Goal: Register for event/course

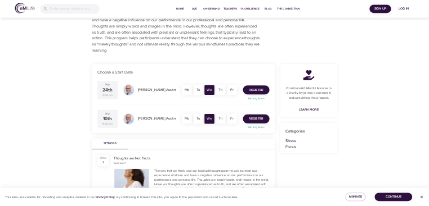
scroll to position [225, 0]
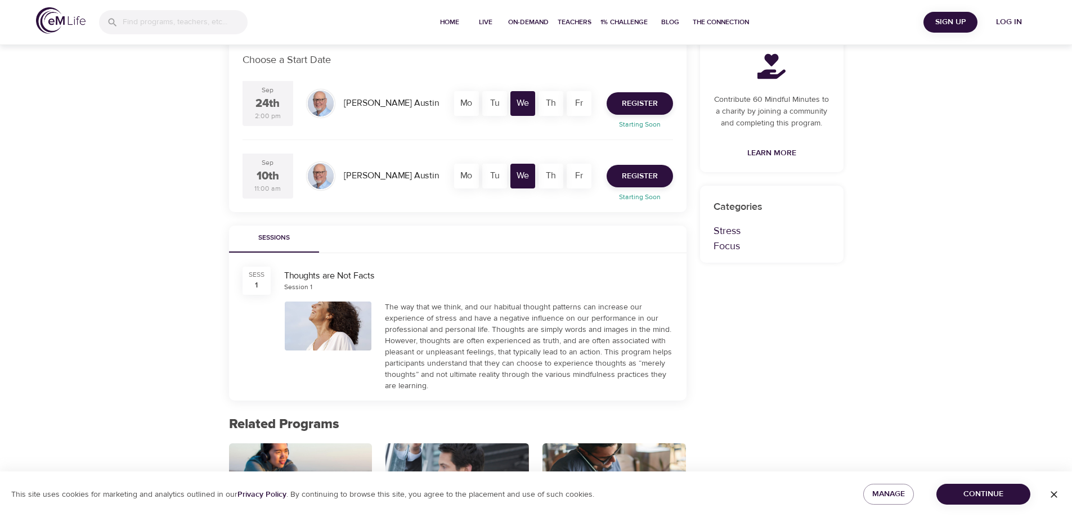
click at [835, 344] on div "Contribute 60 Mindful Minutes to a charity by joining a community and completin…" at bounding box center [771, 375] width 157 height 713
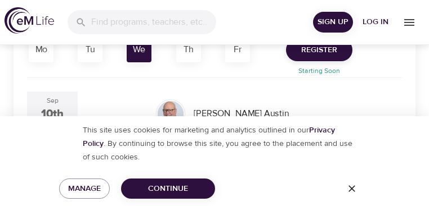
scroll to position [360, 0]
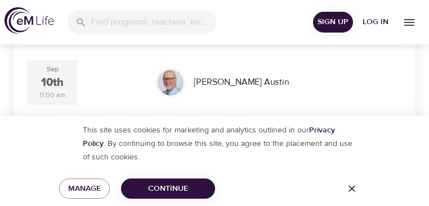
click at [357, 183] on icon "button" at bounding box center [351, 188] width 11 height 11
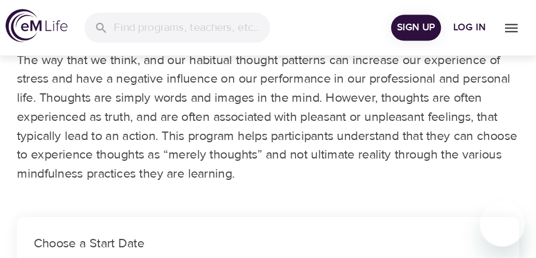
scroll to position [0, 0]
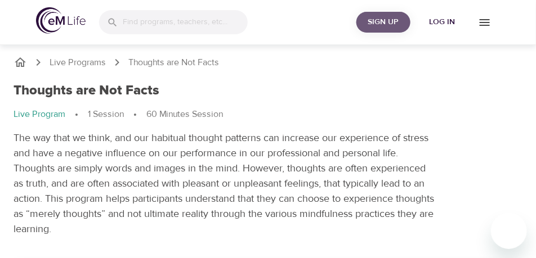
click at [387, 21] on span "Sign Up" at bounding box center [383, 22] width 45 height 14
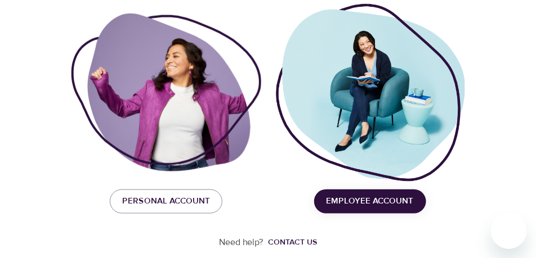
scroll to position [214, 0]
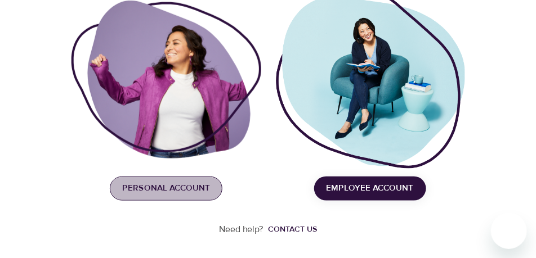
click at [173, 190] on span "Personal Account" at bounding box center [166, 188] width 88 height 15
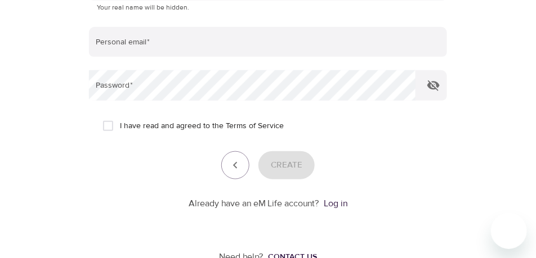
click at [110, 129] on input "I have read and agreed to the Terms of Service" at bounding box center [108, 126] width 24 height 24
checkbox input "true"
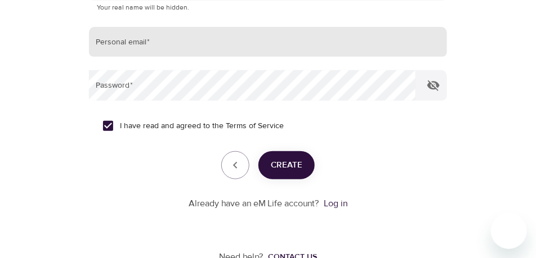
click at [113, 47] on input "email" at bounding box center [268, 42] width 358 height 30
type input "[EMAIL_ADDRESS][DOMAIN_NAME]"
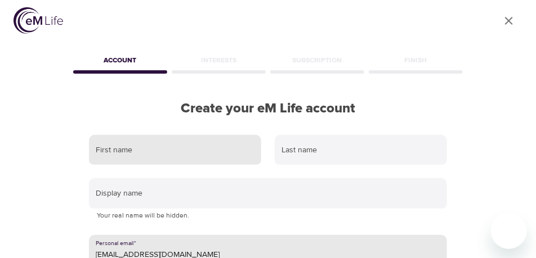
scroll to position [0, 0]
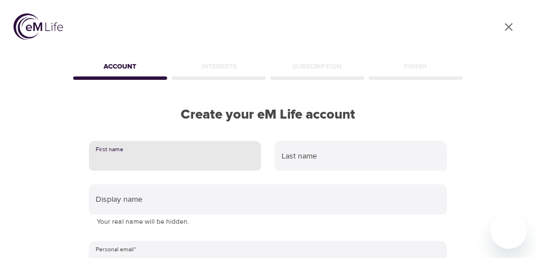
click at [122, 161] on input "text" at bounding box center [175, 156] width 172 height 30
type input "Robin"
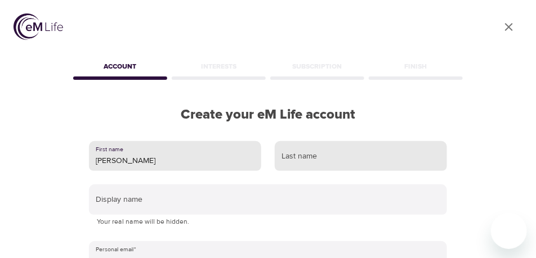
click at [326, 154] on input "text" at bounding box center [361, 156] width 172 height 30
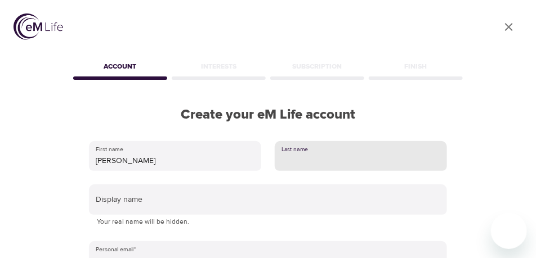
type input "Freeman"
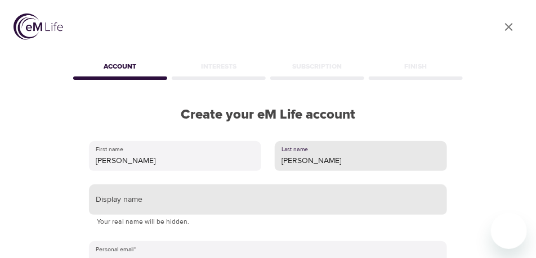
click at [119, 201] on input "text" at bounding box center [268, 200] width 358 height 30
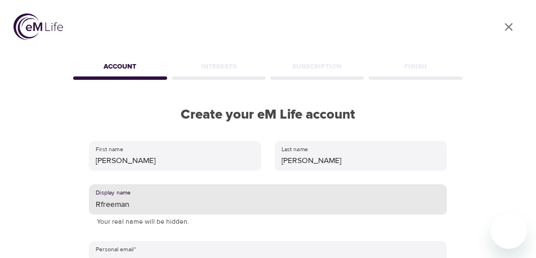
type input "Rfreeman"
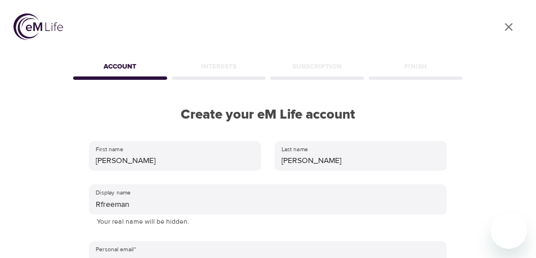
click at [471, 161] on div "User Profile Account Interests Subscription Finish Create your eM Life account …" at bounding box center [268, 129] width 536 height 258
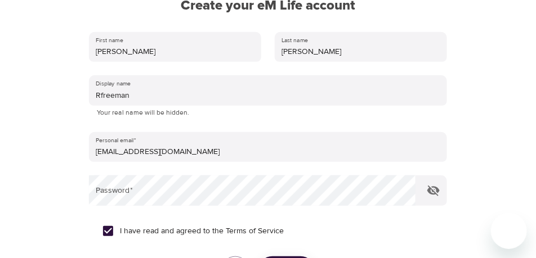
scroll to position [113, 0]
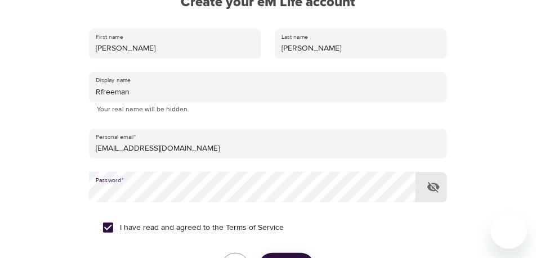
click at [429, 188] on icon "button" at bounding box center [433, 187] width 12 height 11
click at [358, 227] on div "I have read and agreed to the Terms of Service" at bounding box center [267, 228] width 331 height 24
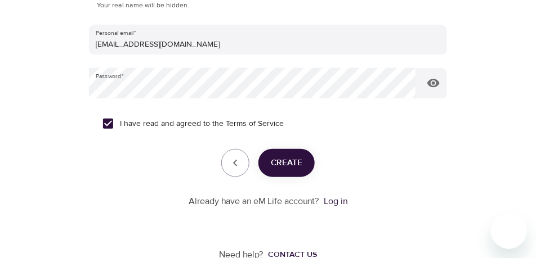
scroll to position [242, 0]
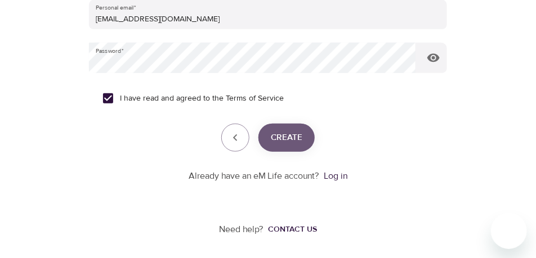
click at [293, 138] on span "Create" at bounding box center [287, 138] width 32 height 15
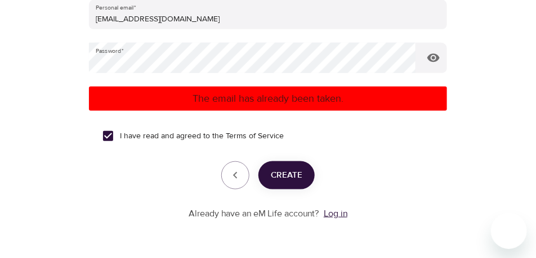
click at [342, 214] on link "Log in" at bounding box center [335, 213] width 24 height 11
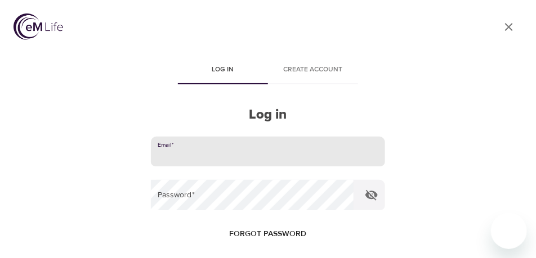
click at [182, 152] on input "email" at bounding box center [268, 152] width 234 height 30
type input "[EMAIL_ADDRESS][DOMAIN_NAME]"
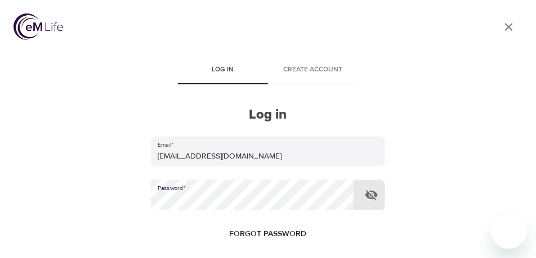
click at [372, 194] on icon "button" at bounding box center [372, 195] width 14 height 14
click at [370, 228] on div "Forgot password" at bounding box center [268, 234] width 234 height 21
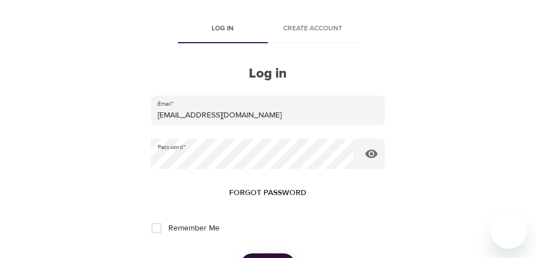
scroll to position [84, 0]
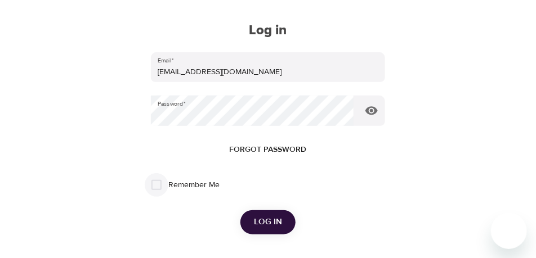
click at [155, 186] on input "Remember Me" at bounding box center [157, 185] width 24 height 24
checkbox input "true"
click at [267, 224] on span "Log in" at bounding box center [268, 222] width 28 height 15
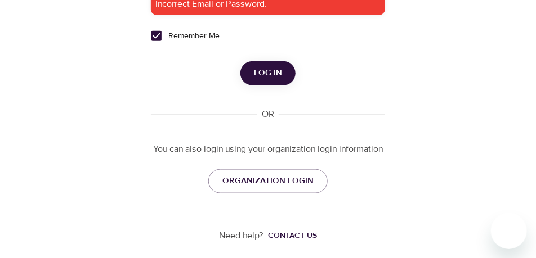
scroll to position [271, 0]
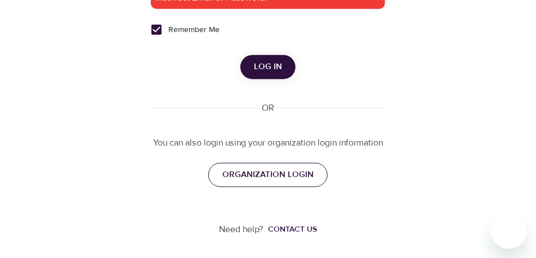
click at [277, 174] on span "ORGANIZATION LOGIN" at bounding box center [267, 175] width 91 height 15
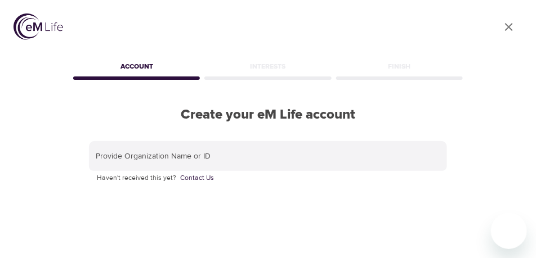
click at [510, 28] on icon "close" at bounding box center [509, 27] width 8 height 8
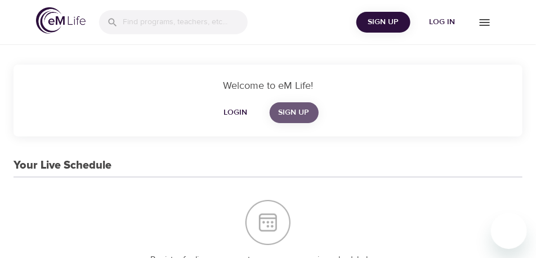
click at [300, 113] on span "Sign Up" at bounding box center [293, 113] width 31 height 14
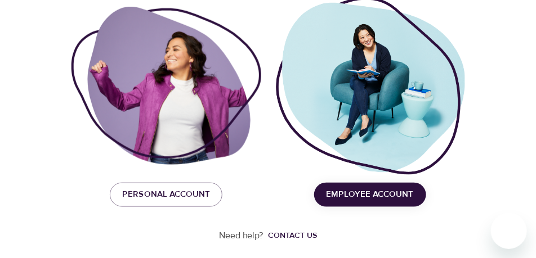
scroll to position [214, 0]
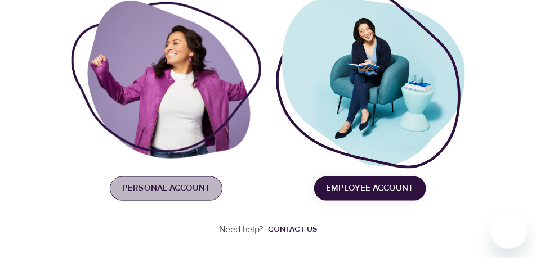
click at [159, 189] on span "Personal Account" at bounding box center [166, 188] width 88 height 15
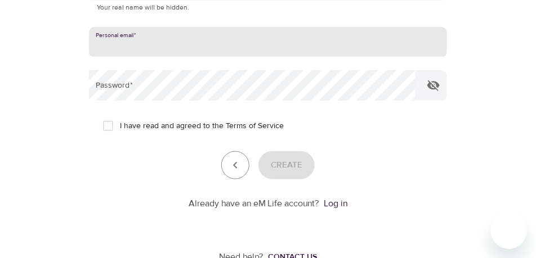
click at [140, 41] on input "email" at bounding box center [268, 42] width 358 height 30
type input "[EMAIL_ADDRESS][DOMAIN_NAME]"
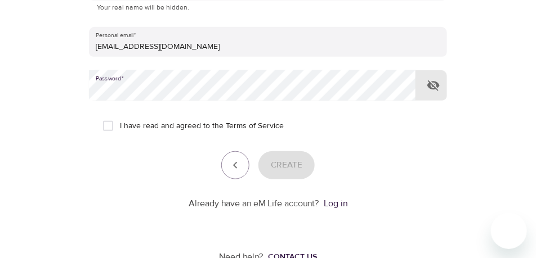
click at [433, 85] on icon "button" at bounding box center [433, 86] width 14 height 14
click at [107, 125] on input "I have read and agreed to the Terms of Service" at bounding box center [108, 126] width 24 height 24
checkbox input "true"
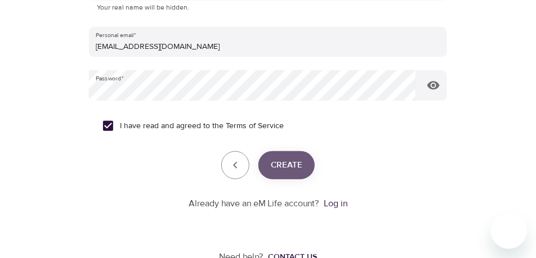
click at [284, 166] on span "Create" at bounding box center [287, 165] width 32 height 15
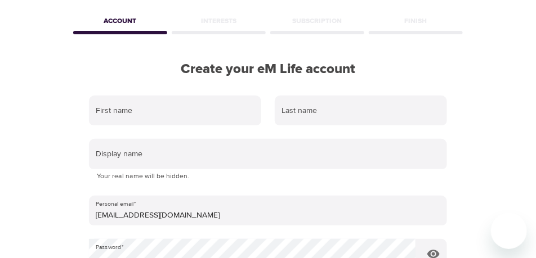
scroll to position [46, 0]
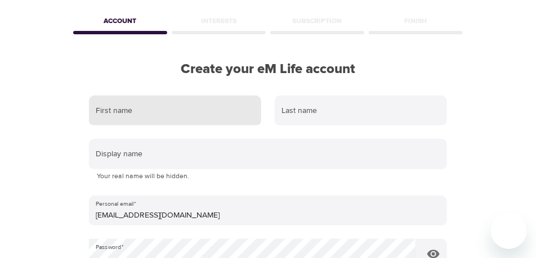
click at [119, 105] on input "text" at bounding box center [175, 111] width 172 height 30
type input "[PERSON_NAME]"
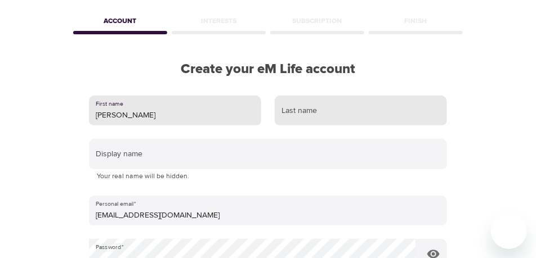
click at [299, 108] on input "text" at bounding box center [361, 111] width 172 height 30
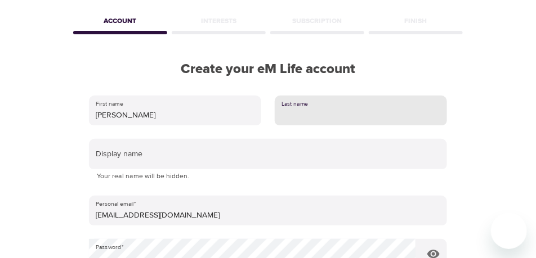
type input "[PERSON_NAME]"
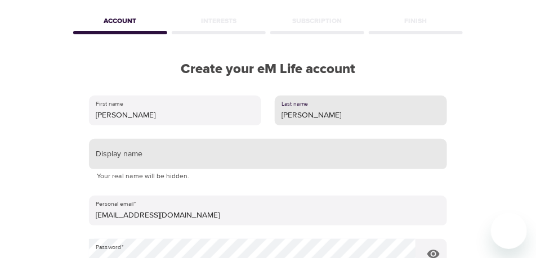
click at [105, 161] on input "text" at bounding box center [268, 154] width 358 height 30
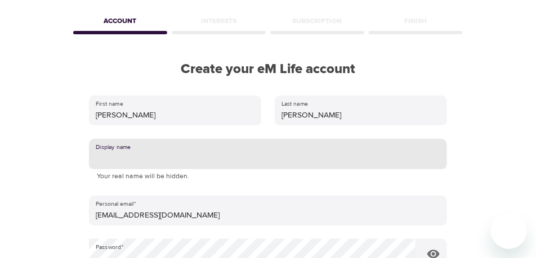
type input "Rfreeman"
click at [500, 160] on div "User Profile Account Interests Subscription Finish Create your eM Life account …" at bounding box center [268, 83] width 536 height 258
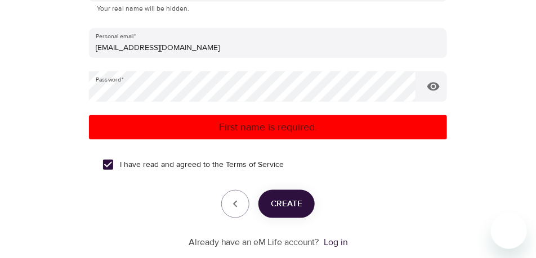
scroll to position [214, 0]
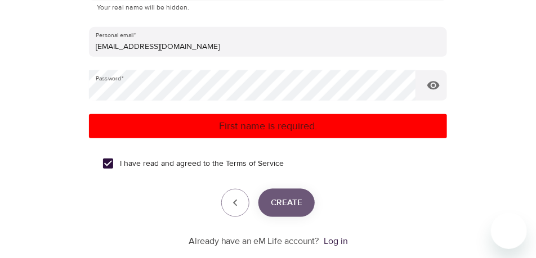
click at [291, 206] on span "Create" at bounding box center [287, 203] width 32 height 15
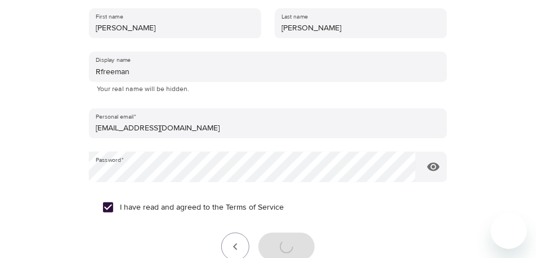
scroll to position [130, 0]
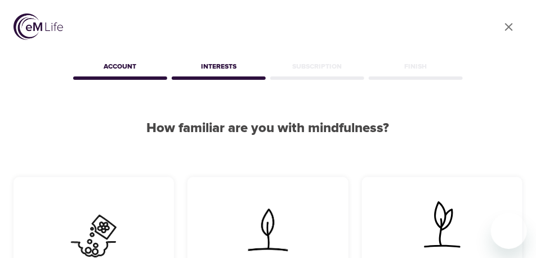
scroll to position [113, 0]
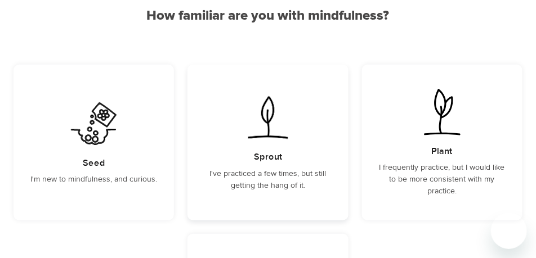
click at [250, 176] on p "I've practiced a few times, but still getting the hang of it." at bounding box center [267, 180] width 133 height 24
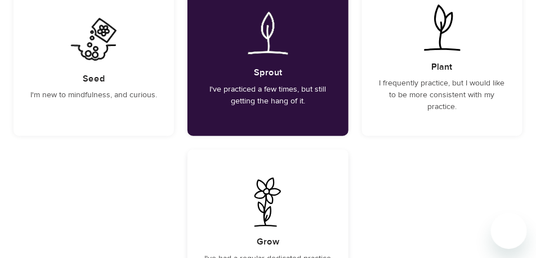
scroll to position [309, 0]
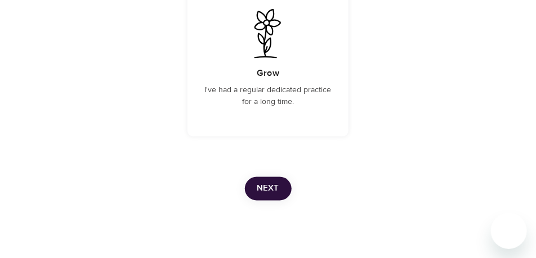
click at [268, 192] on span "Next" at bounding box center [268, 189] width 22 height 15
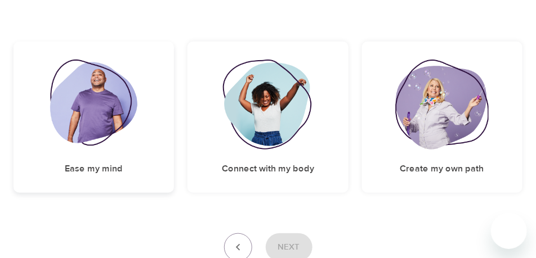
scroll to position [214, 0]
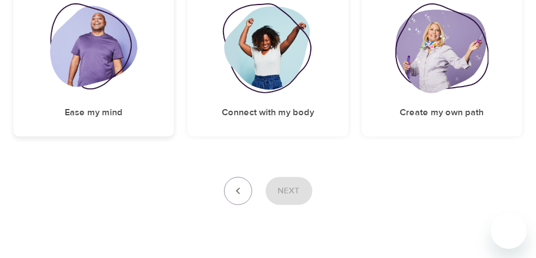
click at [92, 70] on img at bounding box center [93, 48] width 87 height 90
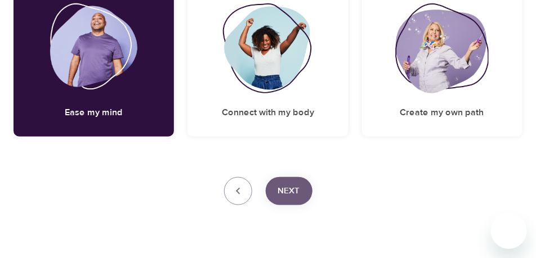
click at [287, 184] on span "Next" at bounding box center [289, 191] width 22 height 15
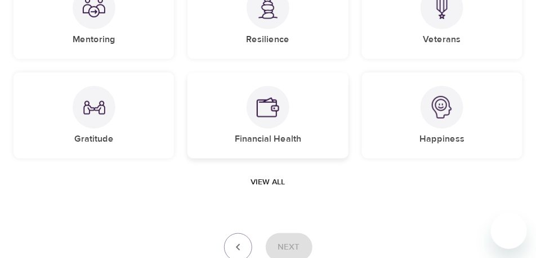
scroll to position [120, 0]
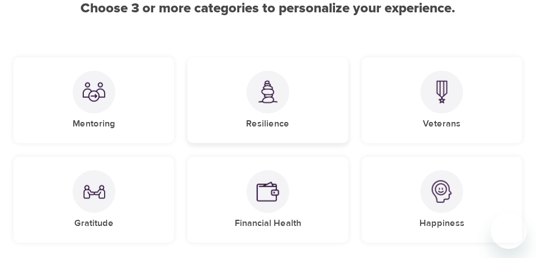
click at [266, 93] on img at bounding box center [268, 91] width 23 height 23
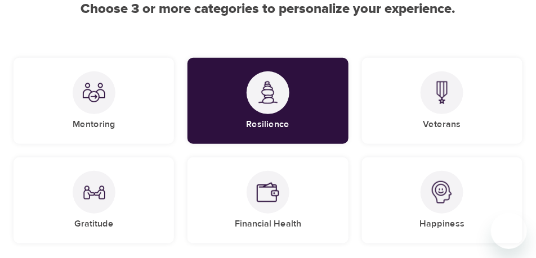
scroll to position [176, 0]
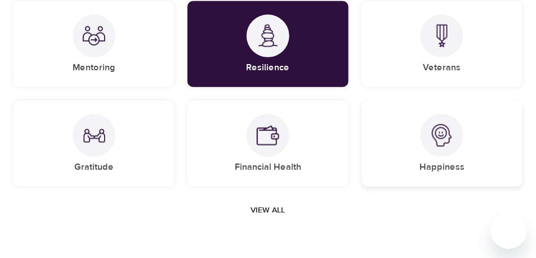
click at [443, 137] on img at bounding box center [441, 135] width 23 height 23
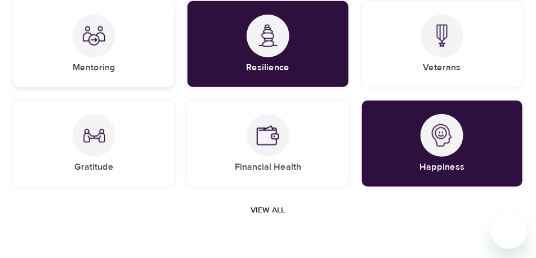
click at [89, 46] on img at bounding box center [94, 36] width 23 height 23
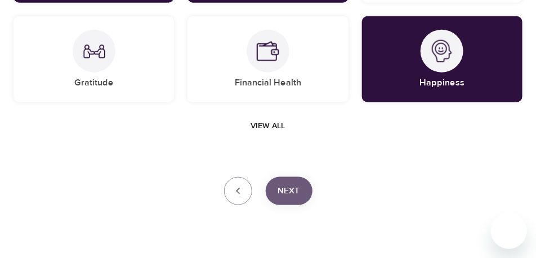
click at [285, 192] on span "Next" at bounding box center [289, 191] width 22 height 15
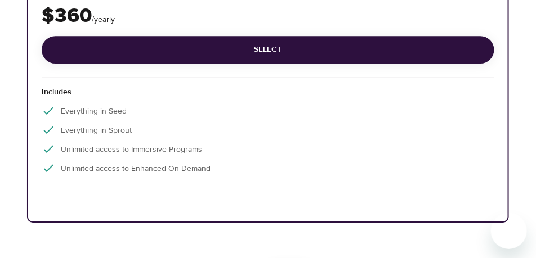
scroll to position [1013, 0]
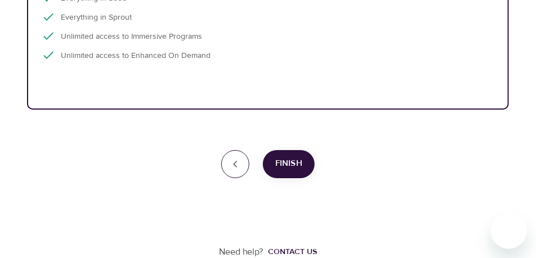
click at [232, 165] on icon "button" at bounding box center [235, 165] width 14 height 14
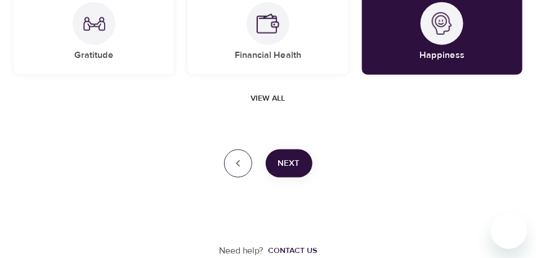
scroll to position [287, 0]
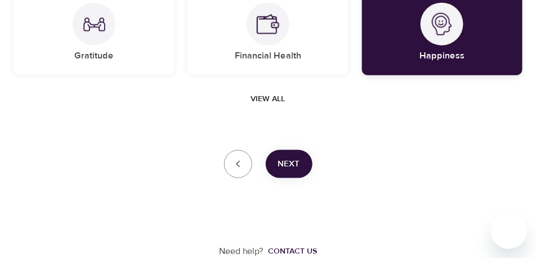
click at [494, 25] on div "Happiness" at bounding box center [442, 32] width 160 height 86
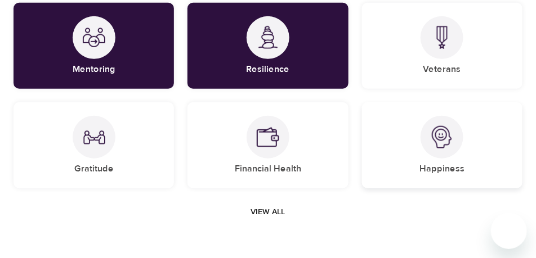
scroll to position [147, 0]
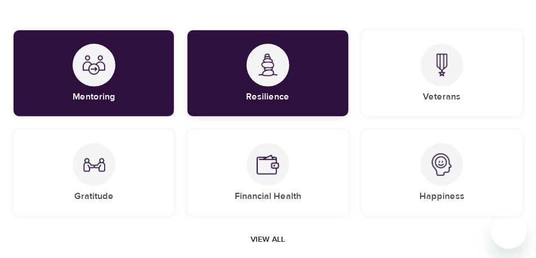
click at [332, 85] on div "Resilience" at bounding box center [267, 73] width 160 height 86
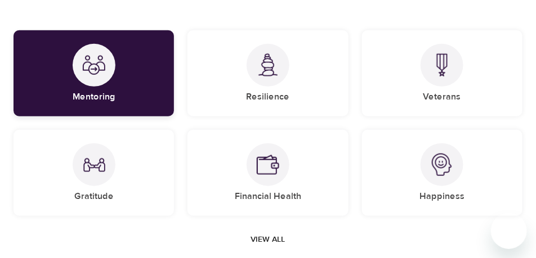
click at [115, 105] on div "Mentoring" at bounding box center [94, 73] width 160 height 86
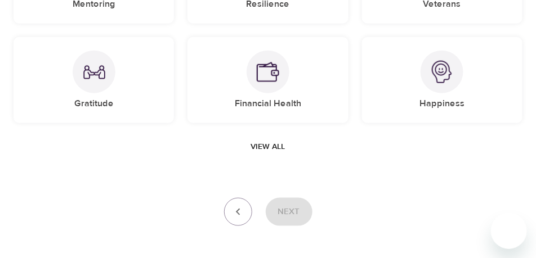
scroll to position [287, 0]
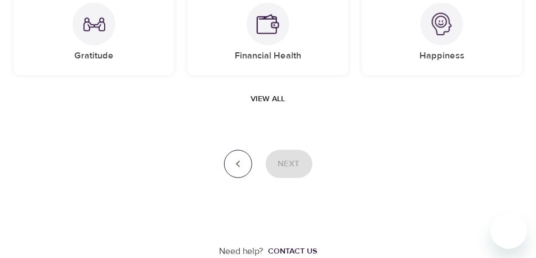
click at [237, 163] on icon "button" at bounding box center [238, 164] width 4 height 7
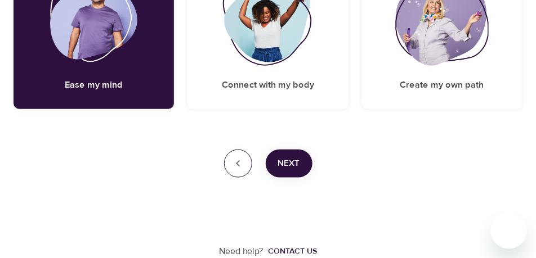
scroll to position [241, 0]
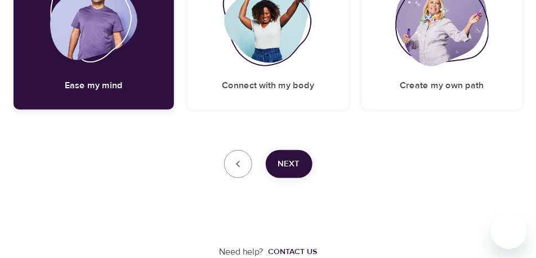
click at [110, 82] on h5 "Ease my mind" at bounding box center [94, 86] width 58 height 12
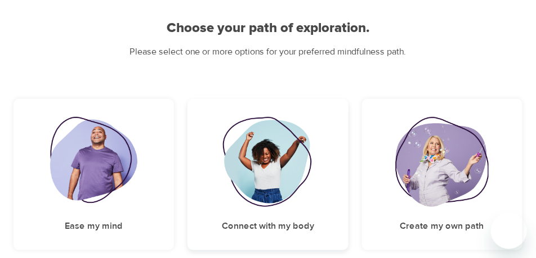
scroll to position [213, 0]
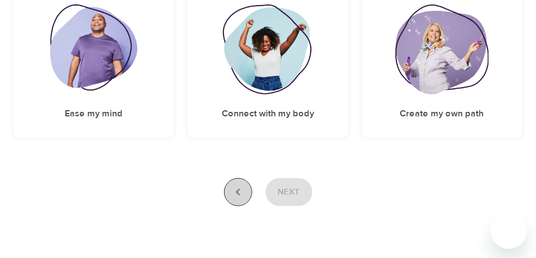
click at [241, 189] on icon "button" at bounding box center [238, 193] width 14 height 14
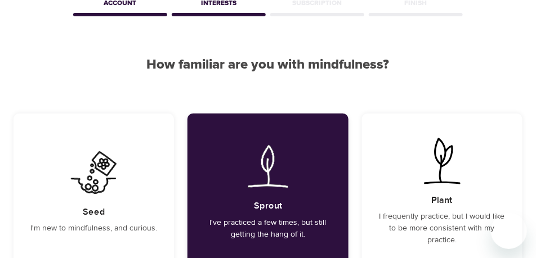
scroll to position [0, 0]
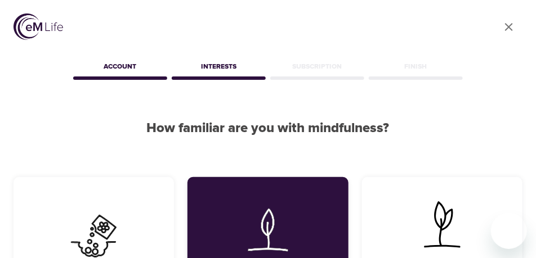
click at [287, 216] on img at bounding box center [267, 230] width 57 height 50
click at [509, 25] on icon "User Profile" at bounding box center [509, 27] width 14 height 14
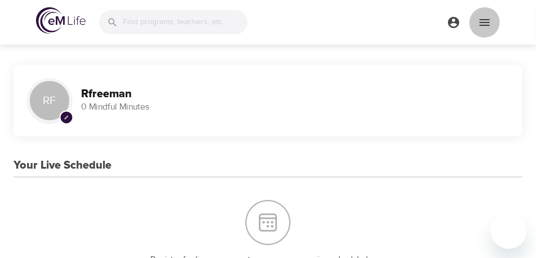
click at [485, 21] on icon "menu" at bounding box center [485, 23] width 14 height 14
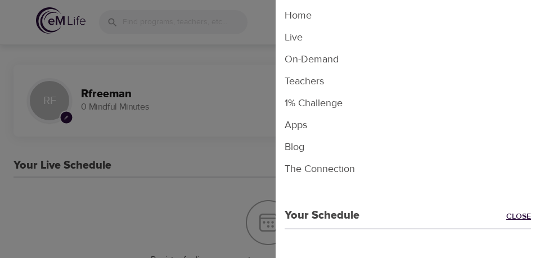
click at [510, 215] on link "Close" at bounding box center [523, 217] width 34 height 13
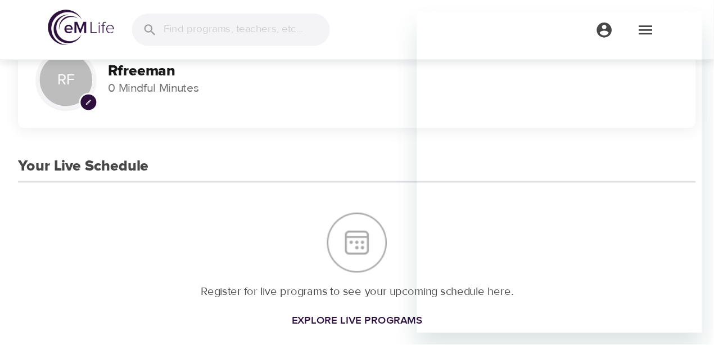
scroll to position [84, 0]
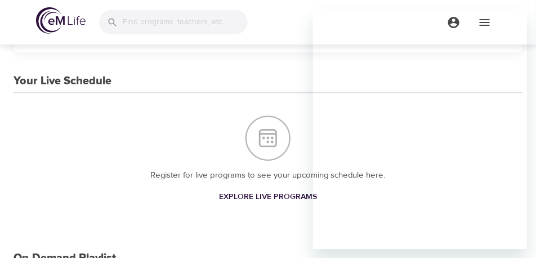
drag, startPoint x: 525, startPoint y: 141, endPoint x: 528, endPoint y: 186, distance: 45.1
click at [528, 186] on div at bounding box center [529, 129] width 11 height 258
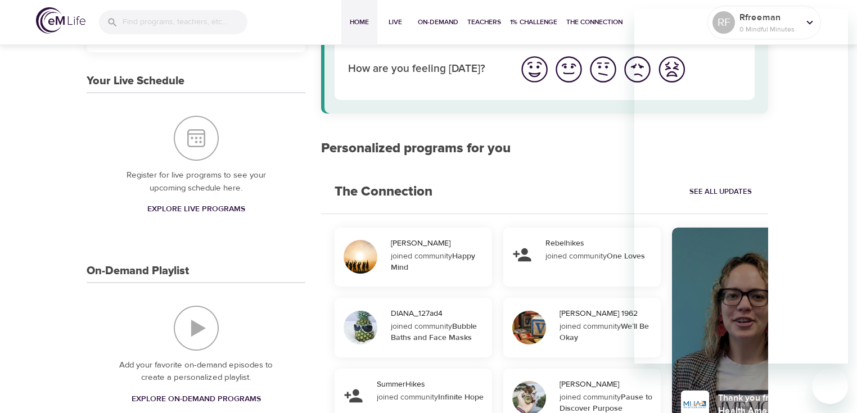
click at [31, 181] on div "RF pencil Rfreeman 0 Mindful Minutes Your Live Schedule Register for live progr…" at bounding box center [428, 395] width 857 height 874
click at [29, 258] on div "RF pencil Rfreeman 0 Mindful Minutes Your Live Schedule Register for live progr…" at bounding box center [428, 395] width 857 height 874
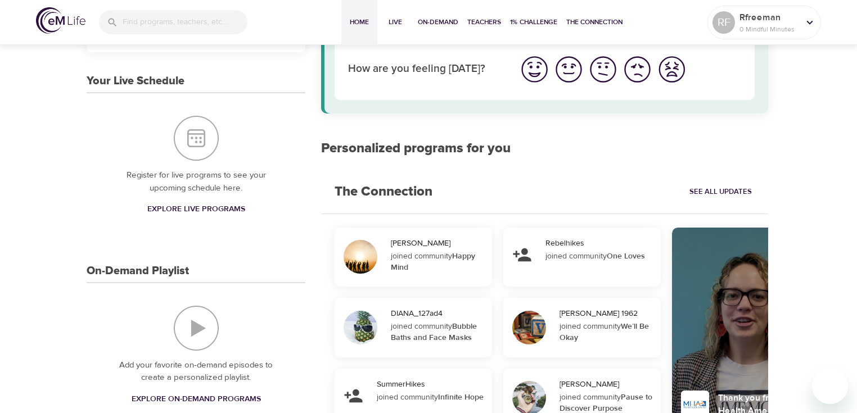
scroll to position [0, 0]
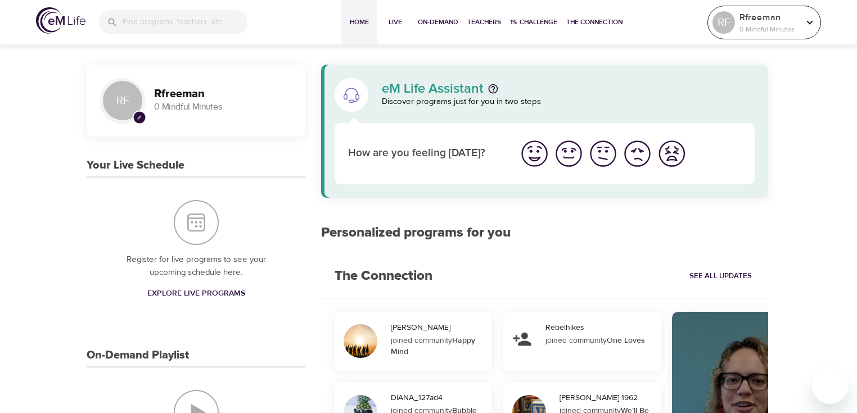
click at [535, 22] on icon at bounding box center [810, 22] width 12 height 12
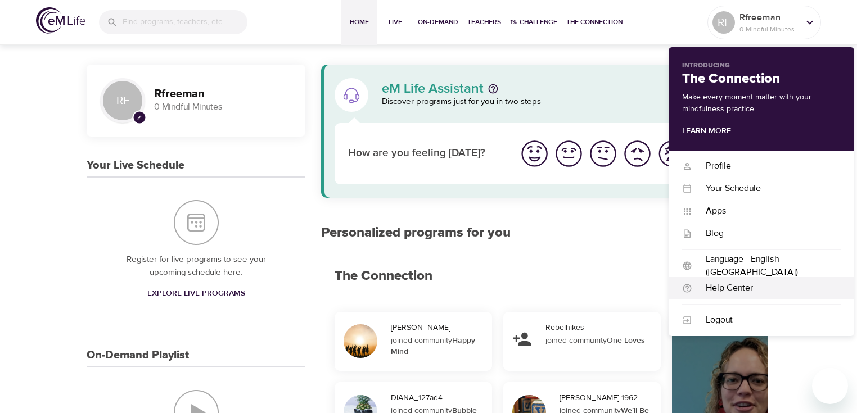
click at [535, 258] on div "Help Center" at bounding box center [766, 288] width 149 height 13
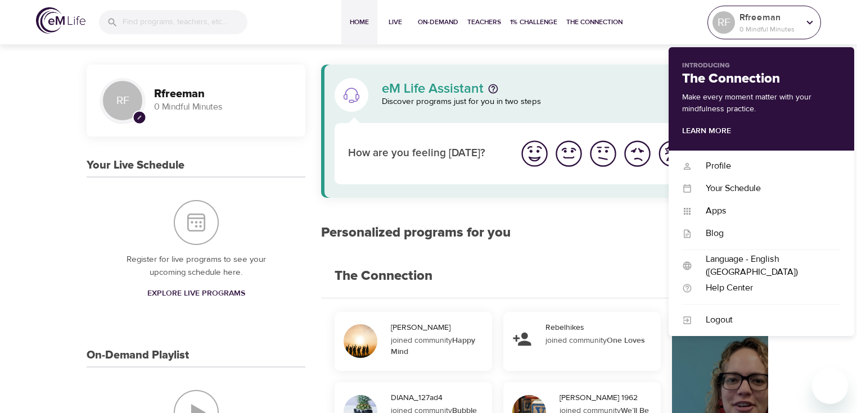
click at [535, 21] on icon at bounding box center [810, 22] width 12 height 12
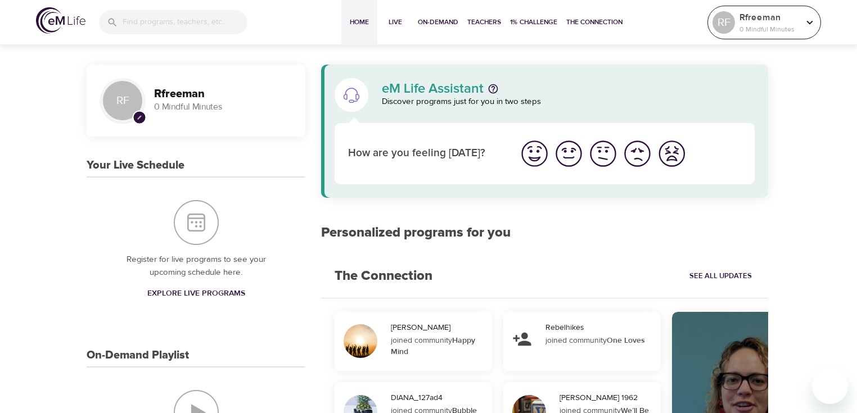
click at [535, 20] on p "Rfreeman" at bounding box center [770, 18] width 60 height 14
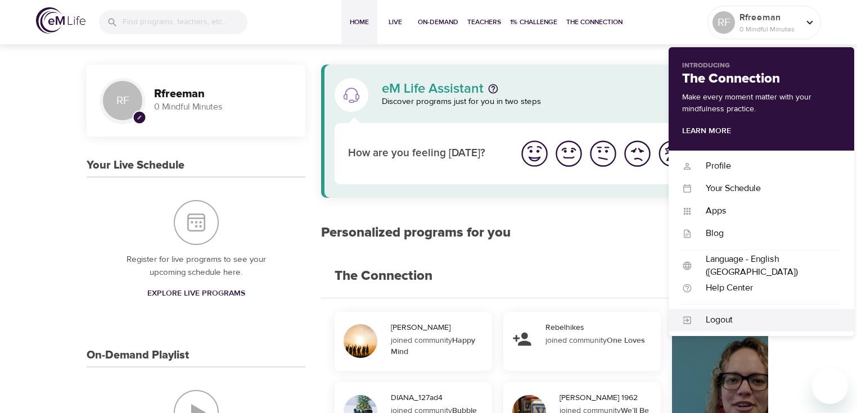
click at [535, 258] on div "Logout" at bounding box center [766, 320] width 149 height 13
